Goal: Task Accomplishment & Management: Manage account settings

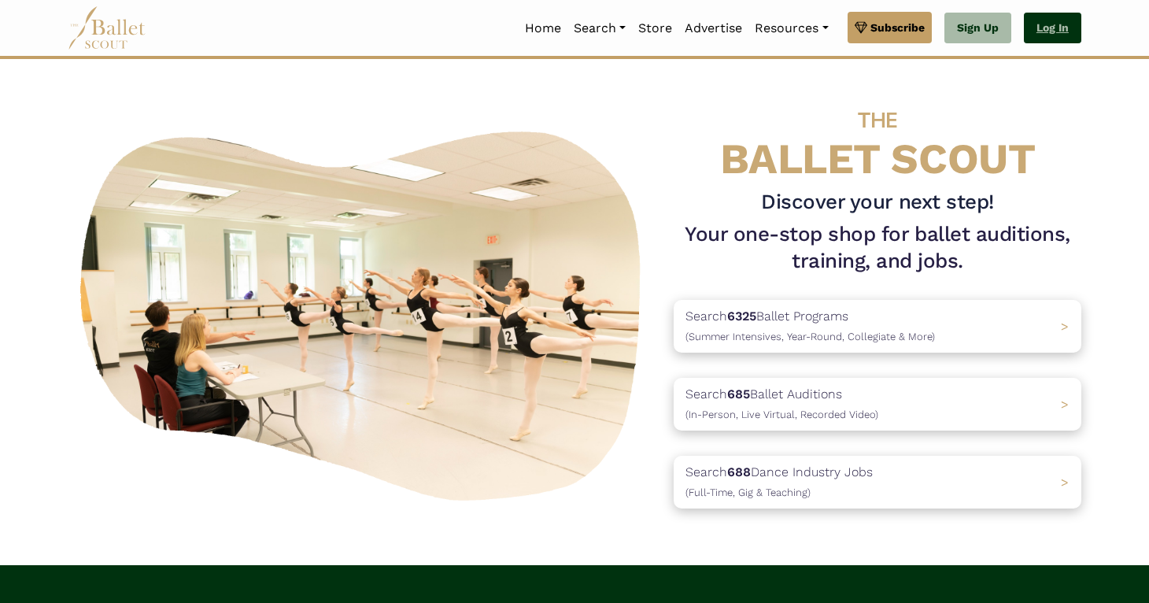
click at [1066, 21] on link "Log In" at bounding box center [1051, 28] width 57 height 31
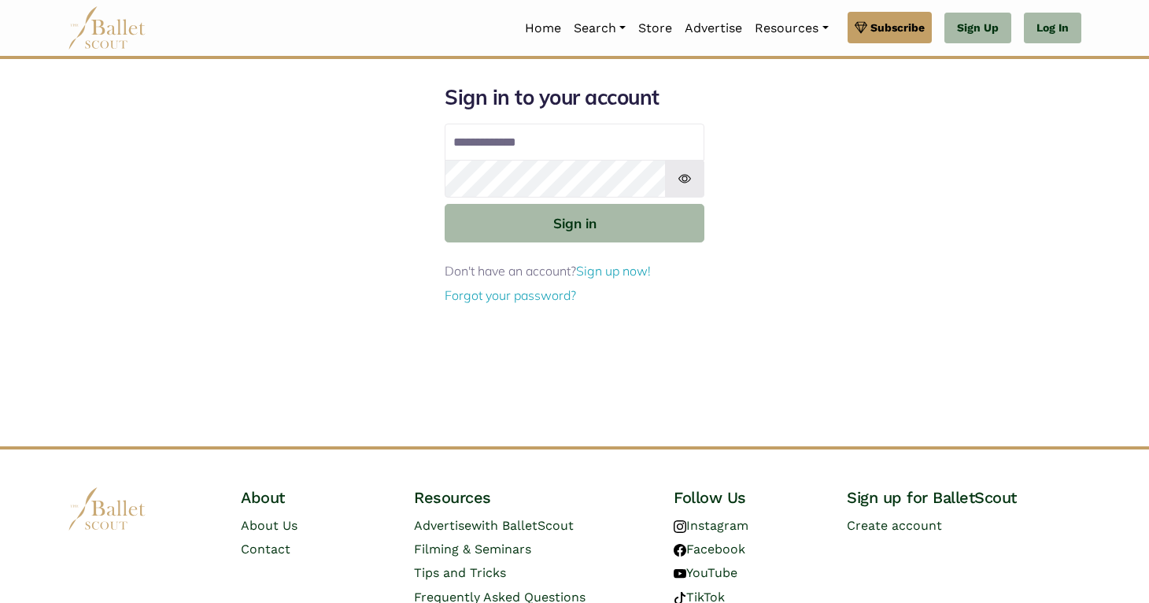
click at [471, 132] on input "Email address" at bounding box center [574, 143] width 260 height 38
type input "**********"
click at [444, 204] on button "Sign in" at bounding box center [574, 223] width 260 height 39
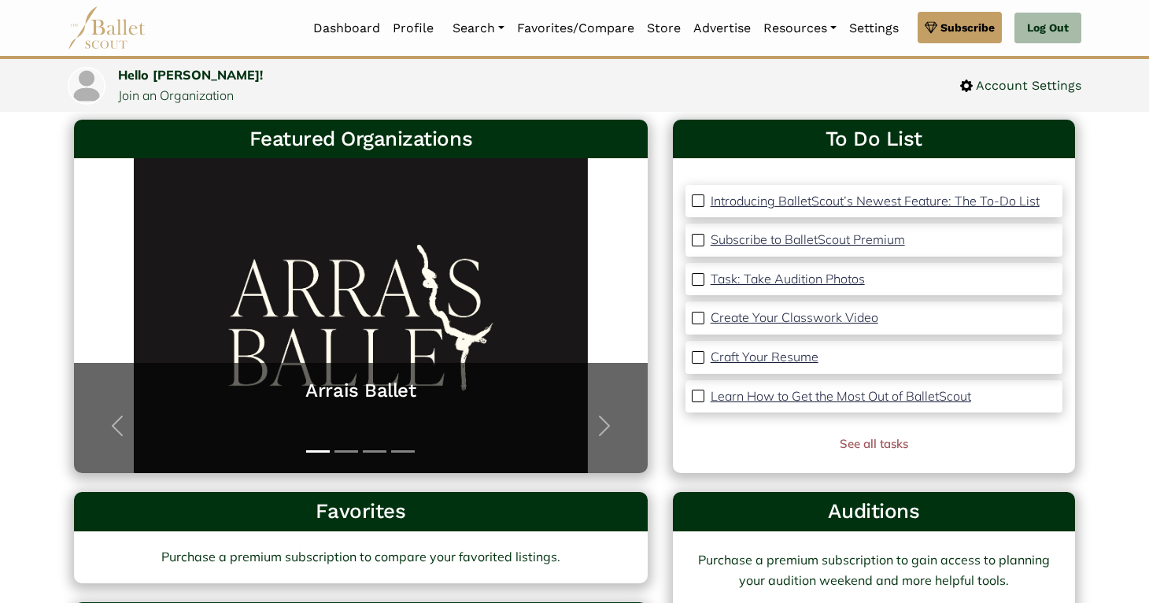
scroll to position [89, 0]
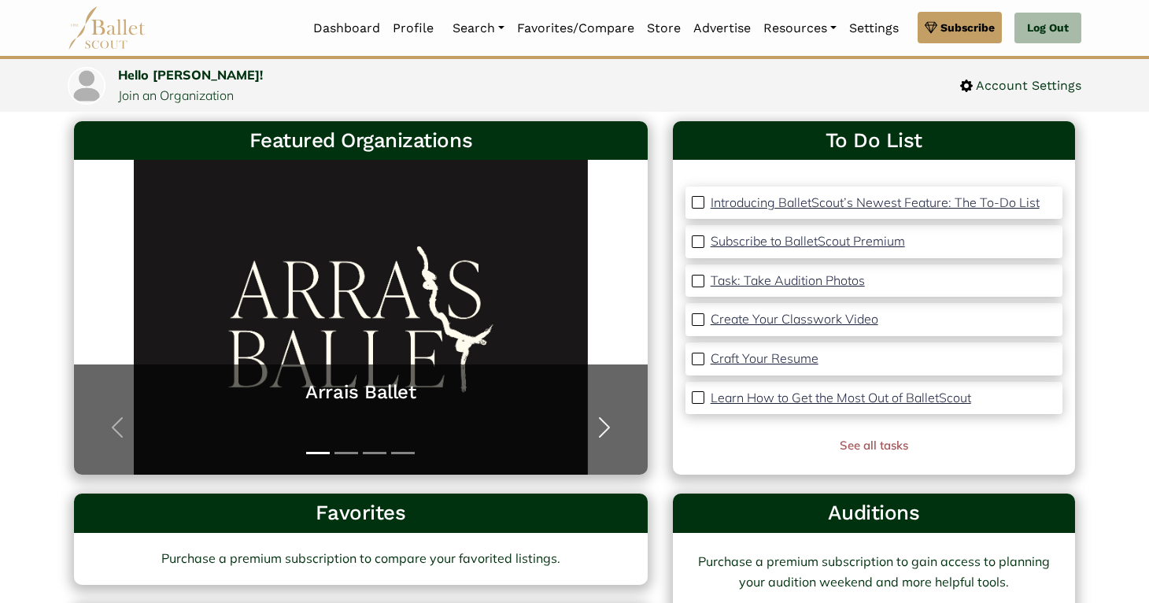
click at [610, 431] on span "button" at bounding box center [604, 427] width 25 height 25
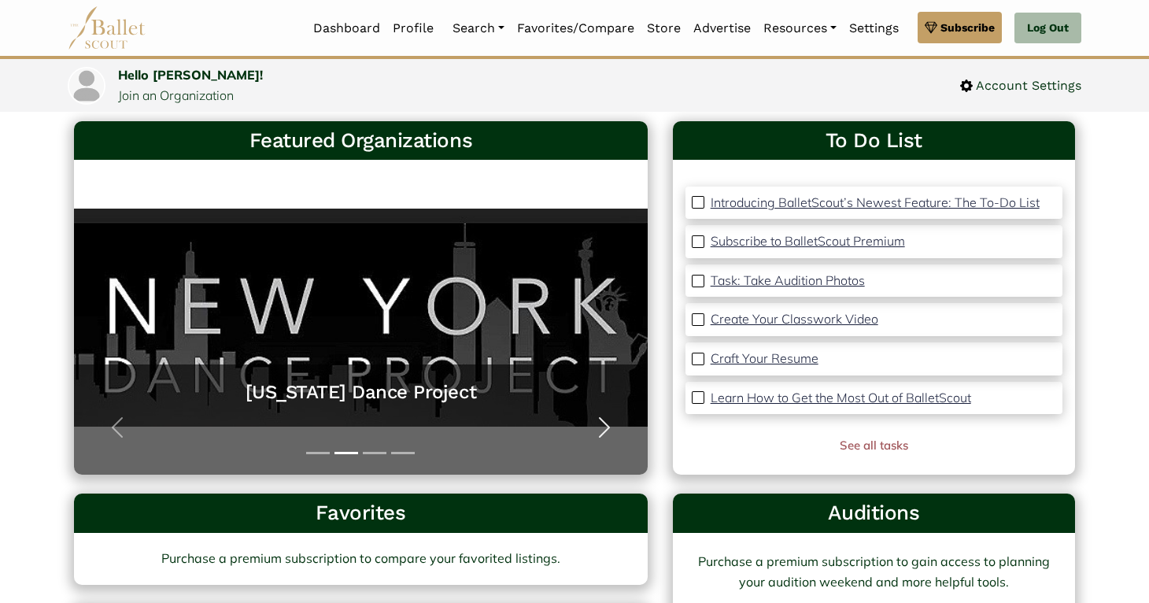
click at [610, 431] on span "button" at bounding box center [604, 427] width 25 height 25
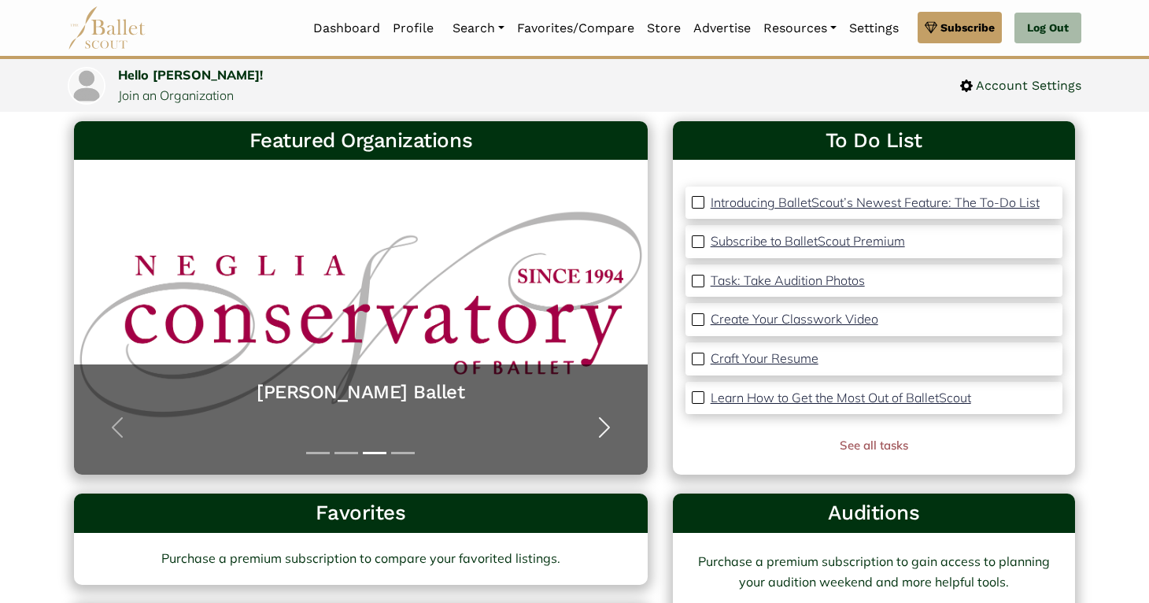
click at [610, 432] on span "button" at bounding box center [604, 427] width 25 height 25
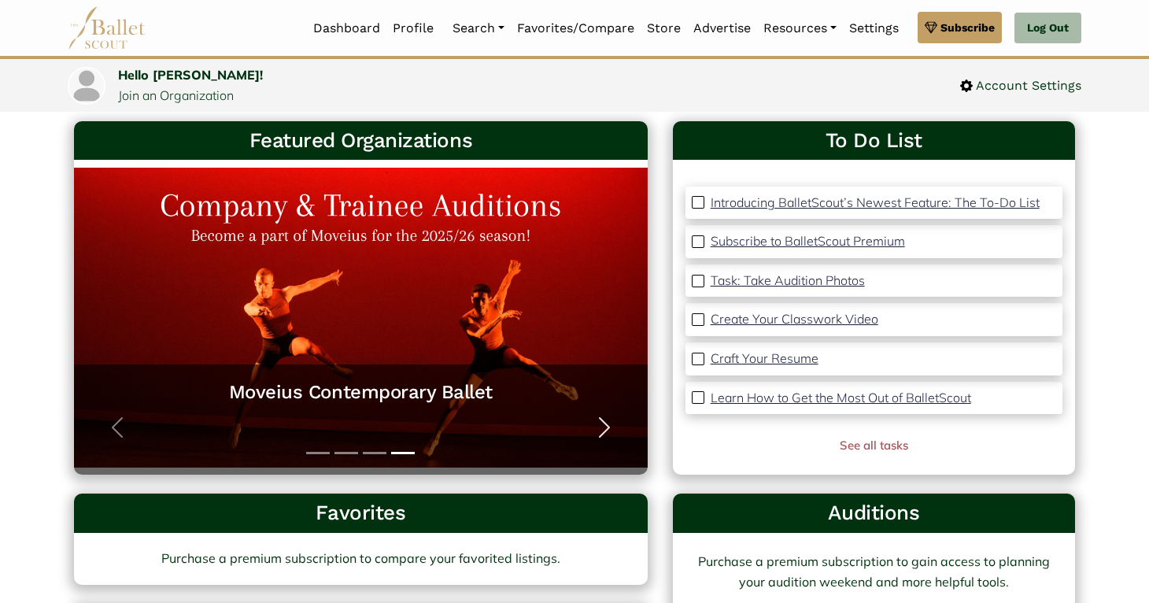
click at [610, 432] on span "button" at bounding box center [604, 427] width 25 height 25
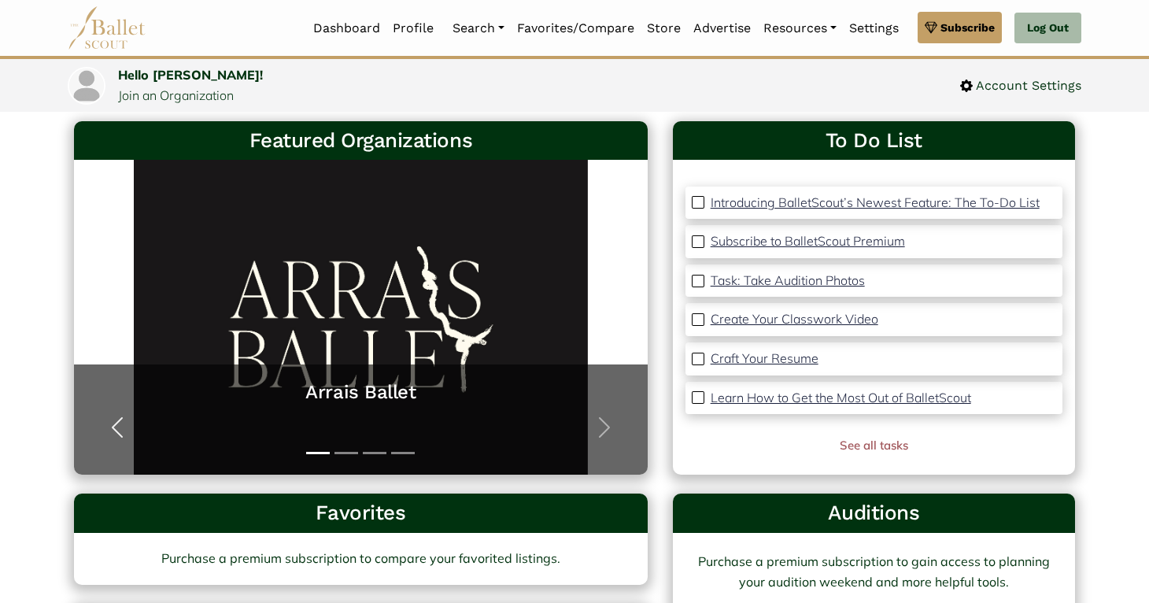
click at [113, 437] on span "button" at bounding box center [117, 427] width 25 height 25
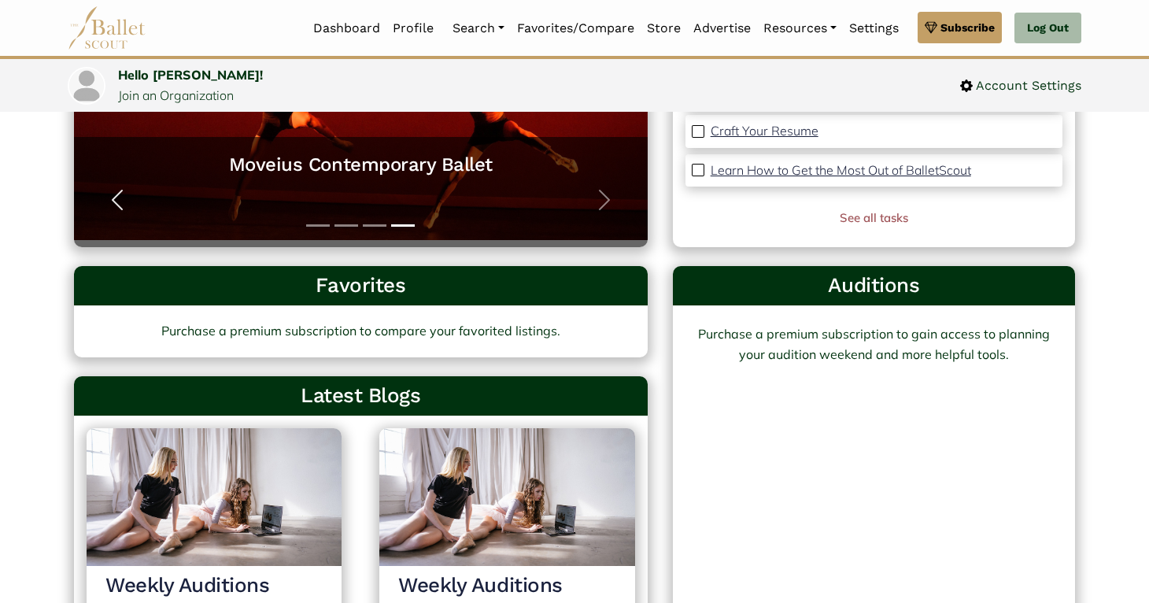
scroll to position [0, 0]
